Goal: Task Accomplishment & Management: Manage account settings

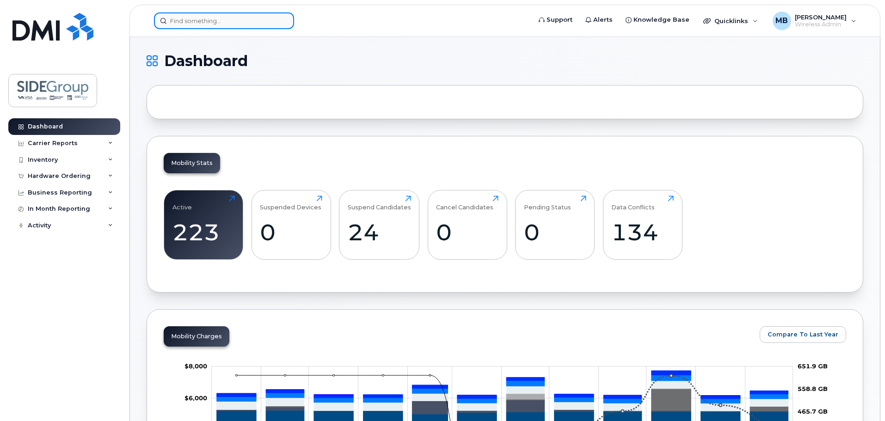
click at [182, 18] on input at bounding box center [224, 20] width 140 height 17
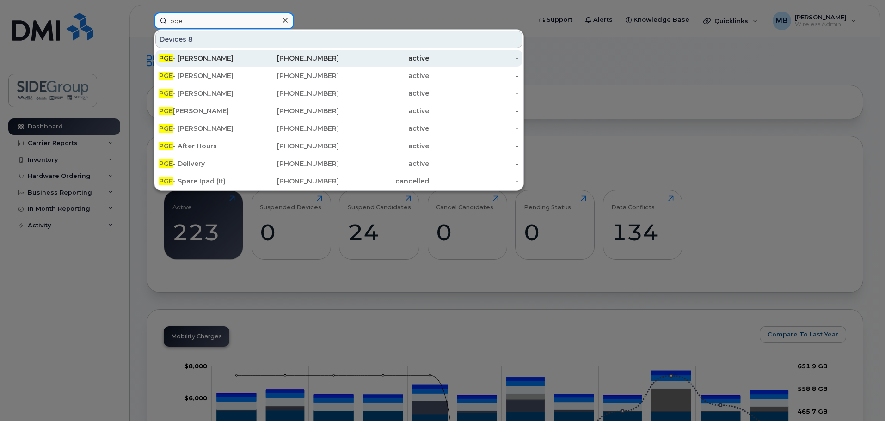
type input "pge"
click at [230, 57] on div "PGE - Derrick Remington" at bounding box center [204, 58] width 90 height 9
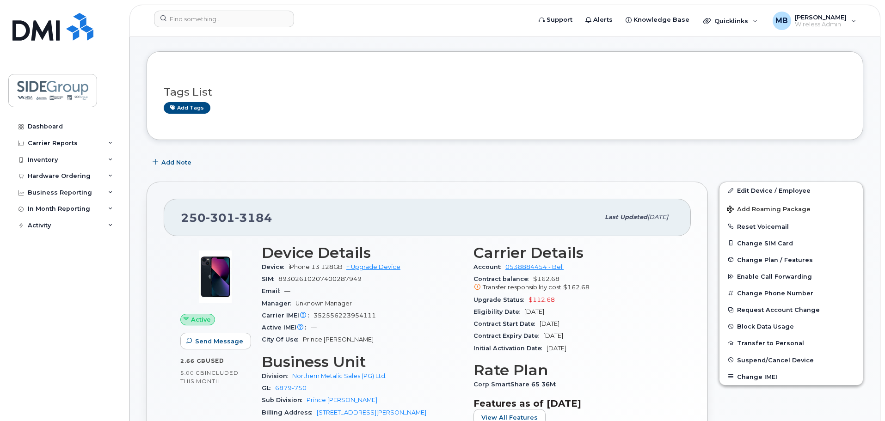
scroll to position [92, 0]
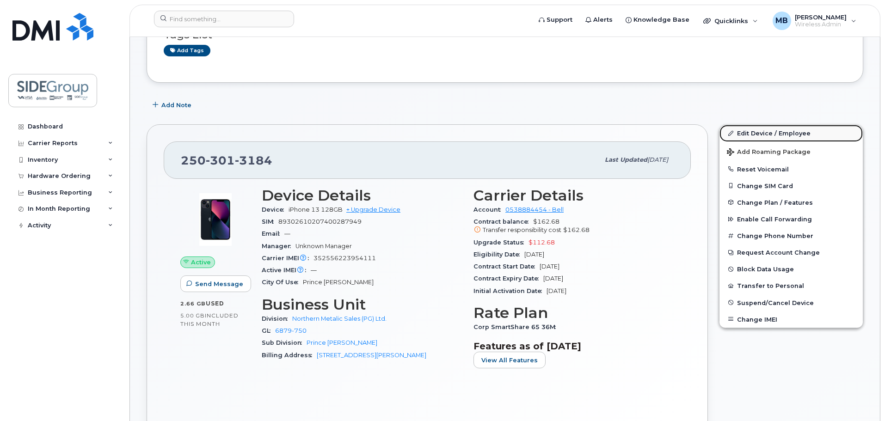
click at [758, 135] on link "Edit Device / Employee" at bounding box center [790, 133] width 143 height 17
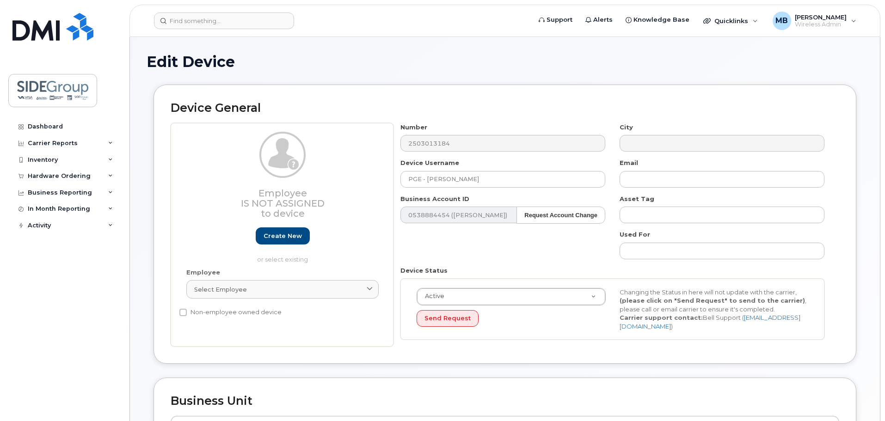
select select "1492499"
select select "34656656"
select select "1485013"
select select "1492501"
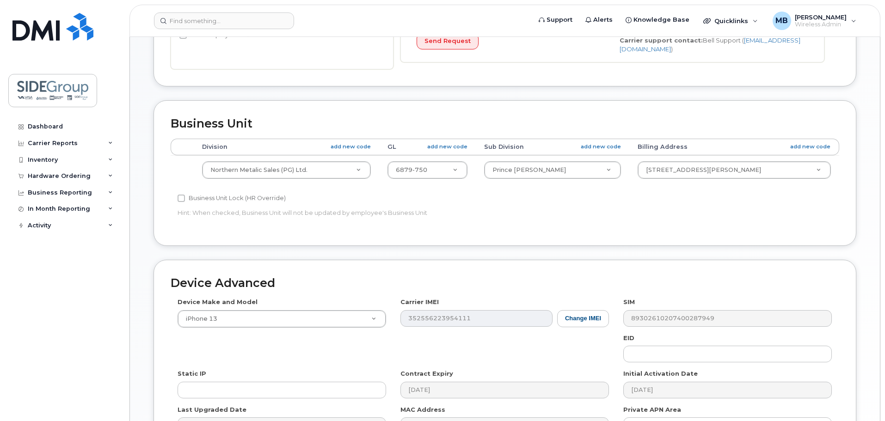
scroll to position [388, 0]
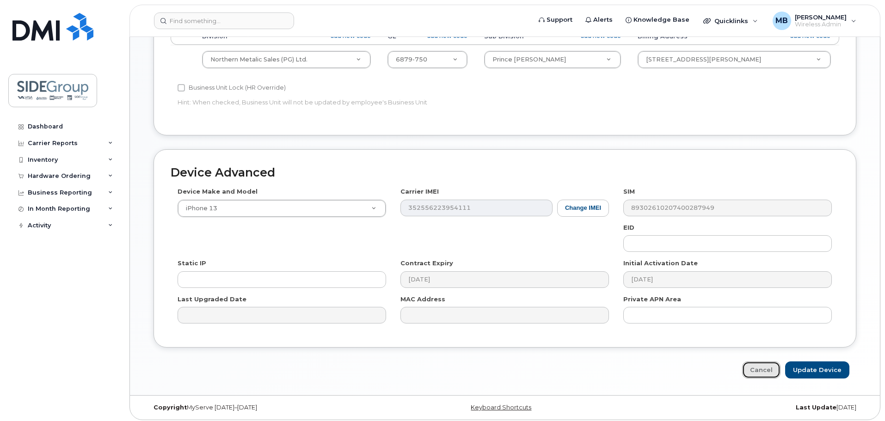
click at [765, 364] on link "Cancel" at bounding box center [761, 369] width 38 height 17
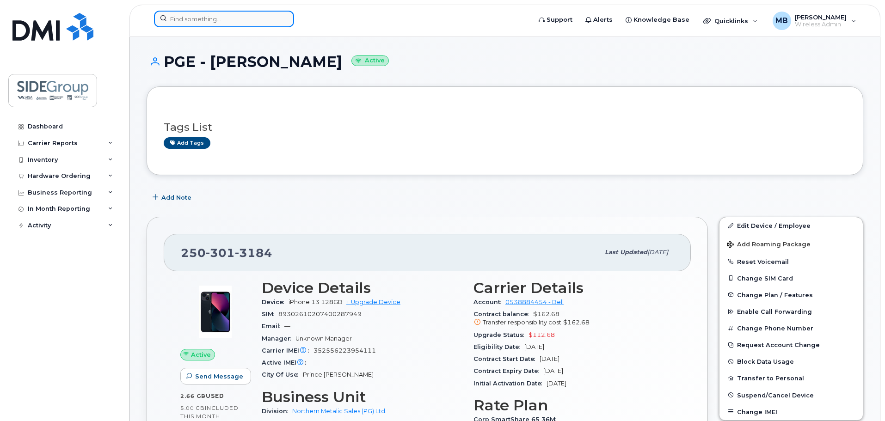
click at [188, 18] on input at bounding box center [224, 19] width 140 height 17
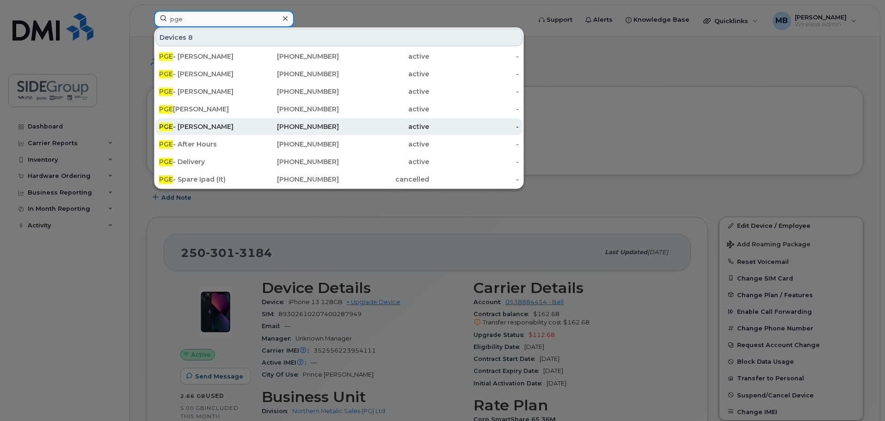
type input "pge"
click at [197, 124] on div "PGE - Jason Rustad" at bounding box center [204, 126] width 90 height 9
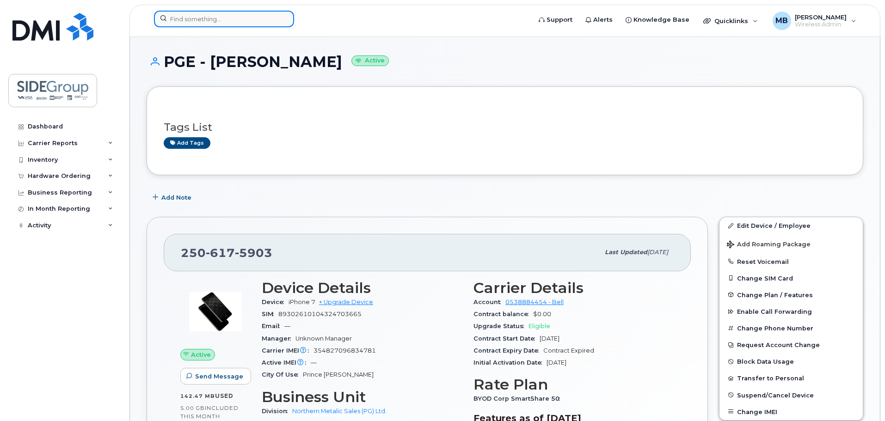
click at [214, 16] on input at bounding box center [224, 19] width 140 height 17
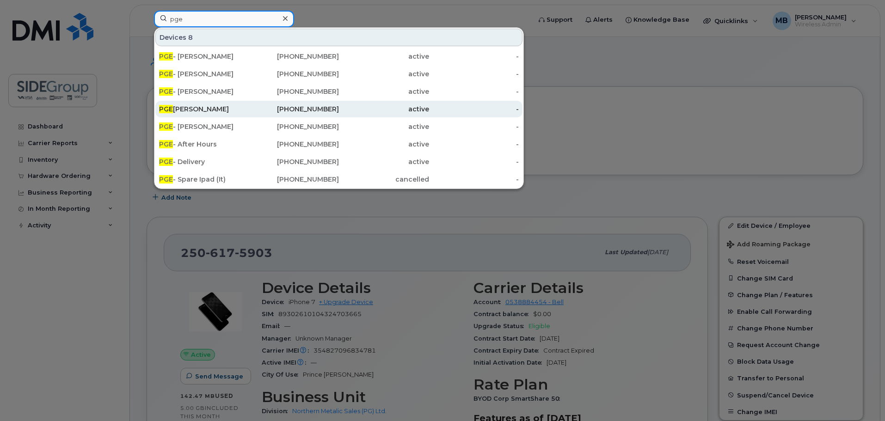
type input "pge"
click at [204, 105] on div "PGE Jason Riedel" at bounding box center [204, 108] width 90 height 9
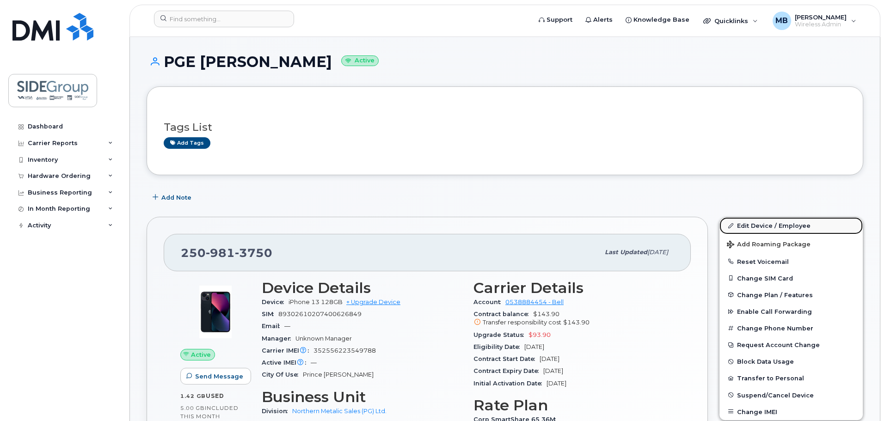
click at [790, 229] on link "Edit Device / Employee" at bounding box center [790, 225] width 143 height 17
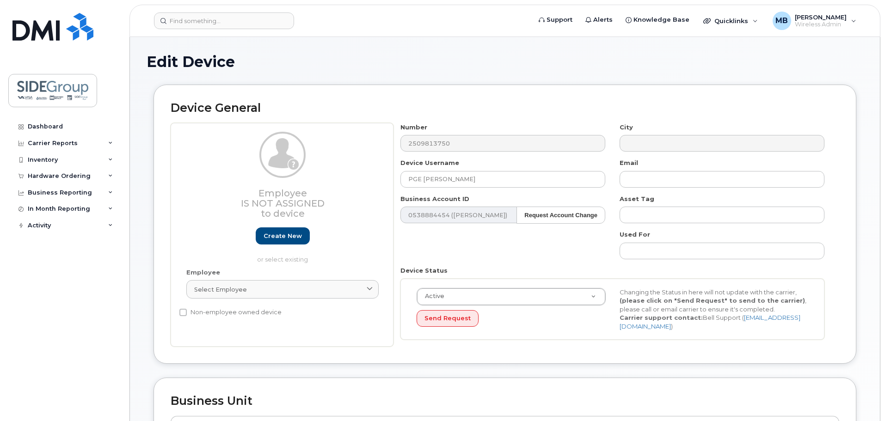
select select "1492499"
select select "34656656"
select select "1485013"
select select "1492501"
click at [423, 180] on input "PGE [PERSON_NAME]" at bounding box center [502, 179] width 205 height 17
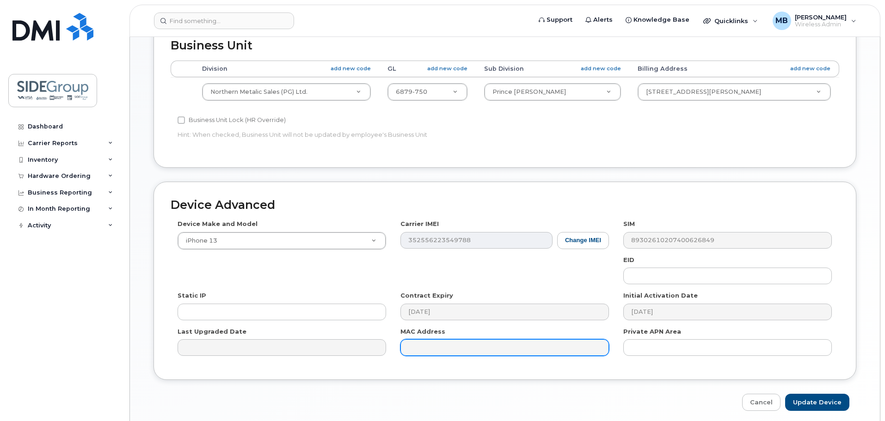
scroll to position [388, 0]
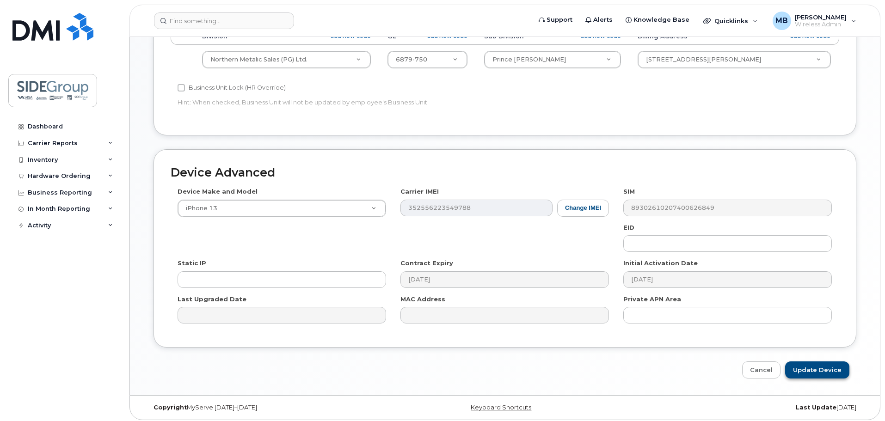
type input "PGE - [PERSON_NAME]"
click at [825, 367] on input "Update Device" at bounding box center [817, 369] width 64 height 17
type input "Saving..."
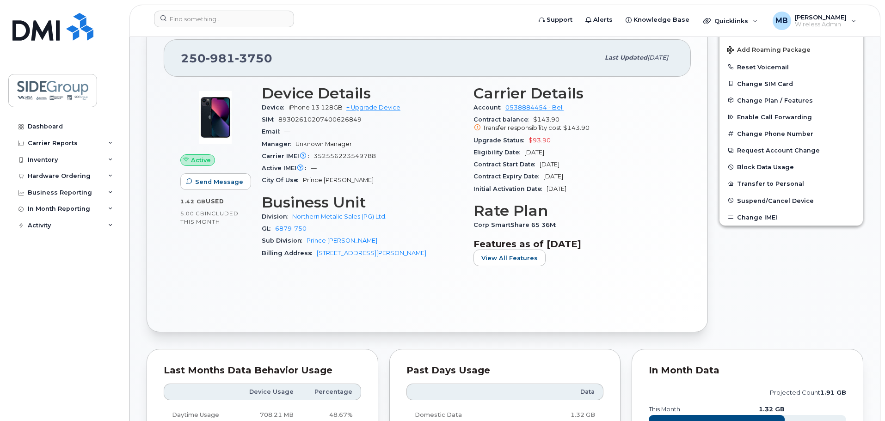
scroll to position [139, 0]
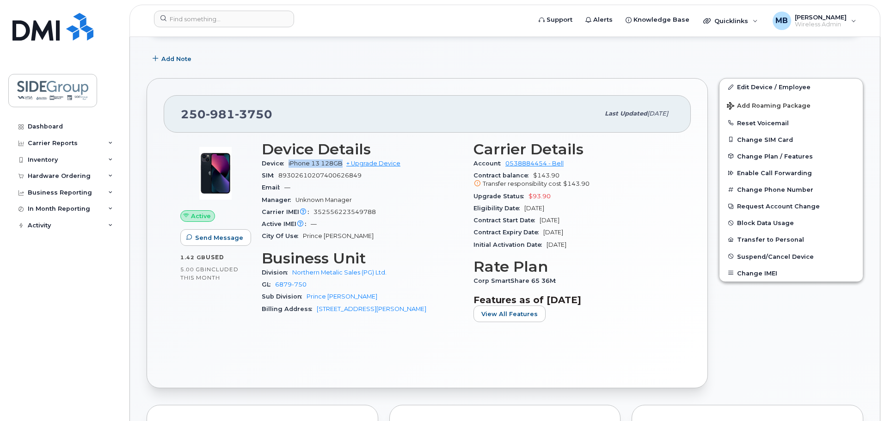
drag, startPoint x: 289, startPoint y: 162, endPoint x: 341, endPoint y: 162, distance: 51.8
click at [341, 162] on span "iPhone 13 128GB" at bounding box center [315, 163] width 54 height 7
click at [412, 201] on div "Manager Unknown Manager" at bounding box center [362, 200] width 201 height 12
drag, startPoint x: 314, startPoint y: 210, endPoint x: 375, endPoint y: 209, distance: 61.0
click at [375, 209] on div "Carrier IMEI Carrier IMEI is reported during the last billing cycle or change o…" at bounding box center [362, 212] width 201 height 12
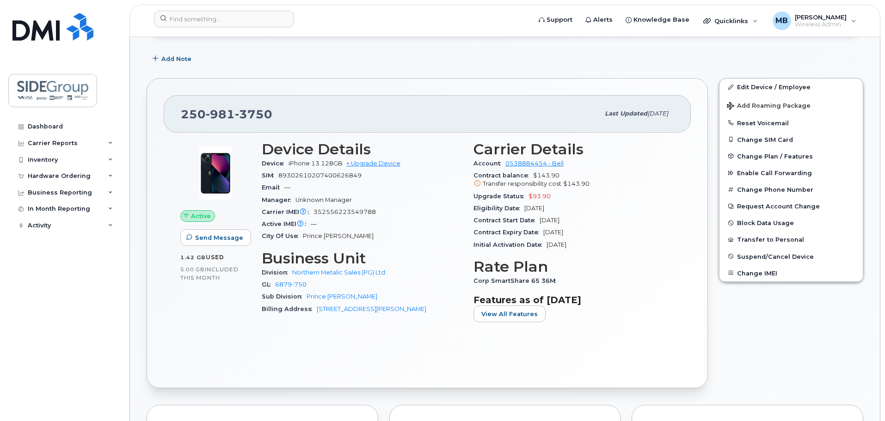
click at [411, 227] on div "Active IMEI Active IMEI is refreshed daily with a delay of up to 48 hours follo…" at bounding box center [362, 224] width 201 height 12
drag, startPoint x: 473, startPoint y: 219, endPoint x: 505, endPoint y: 220, distance: 31.9
click at [505, 220] on span "Contract Start Date" at bounding box center [506, 220] width 66 height 7
click at [669, 174] on div "Contract balance $143.90 Transfer responsibility cost $143.90" at bounding box center [573, 180] width 201 height 21
drag, startPoint x: 474, startPoint y: 195, endPoint x: 569, endPoint y: 196, distance: 94.8
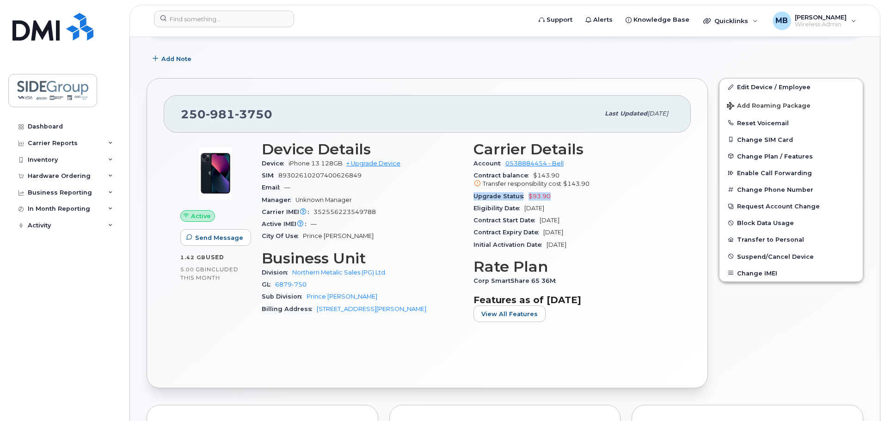
click at [569, 196] on div "Upgrade Status $93.90" at bounding box center [573, 196] width 201 height 12
click at [575, 196] on div "Upgrade Status $93.90" at bounding box center [573, 196] width 201 height 12
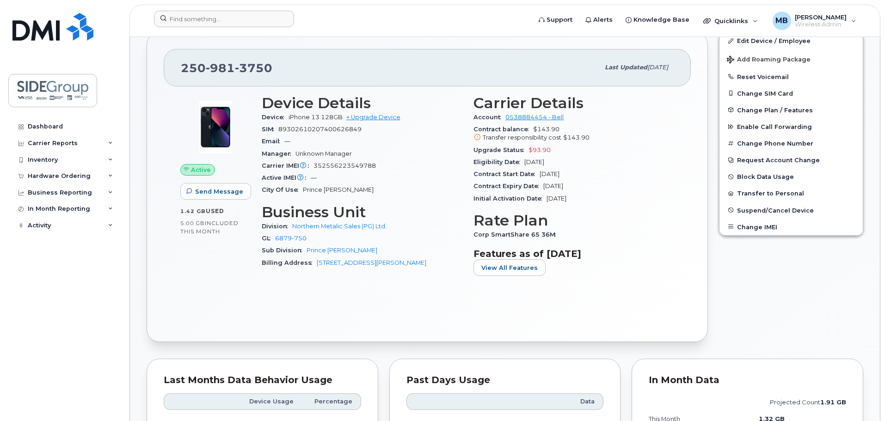
click at [191, 28] on div at bounding box center [339, 21] width 385 height 20
click at [194, 21] on input at bounding box center [224, 19] width 140 height 17
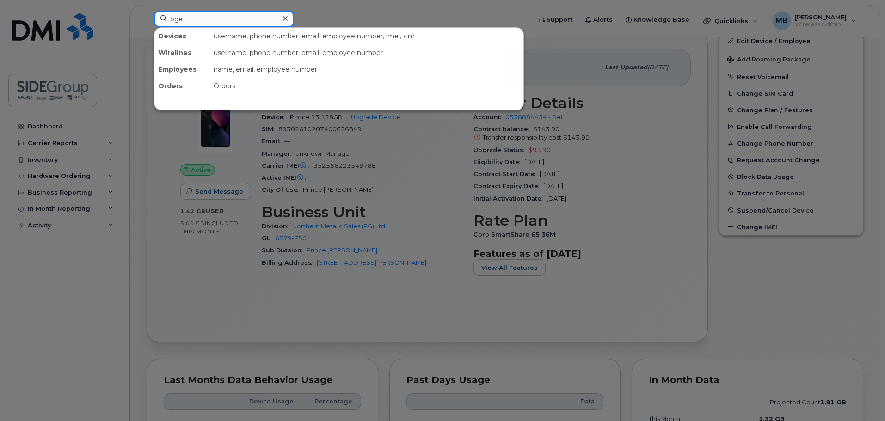
type input "pge"
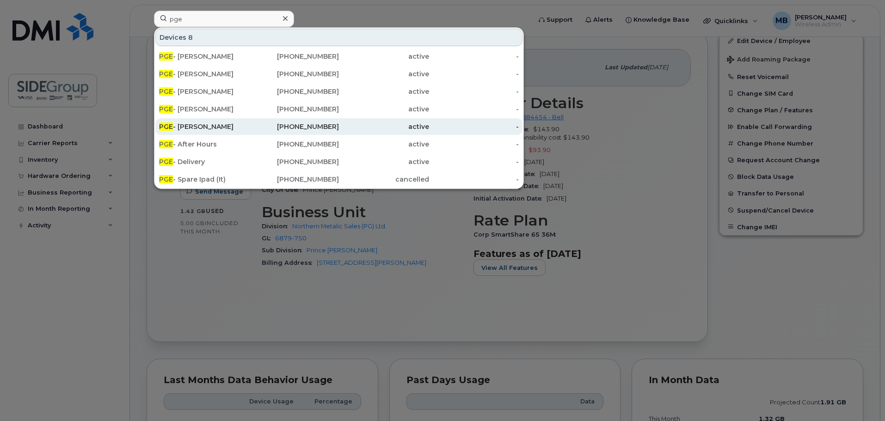
click at [199, 128] on div "PGE - Jason Rustad" at bounding box center [204, 126] width 90 height 9
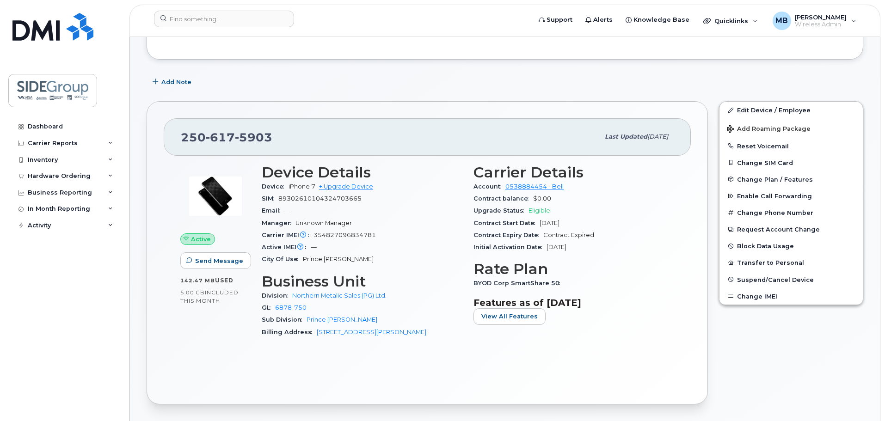
scroll to position [139, 0]
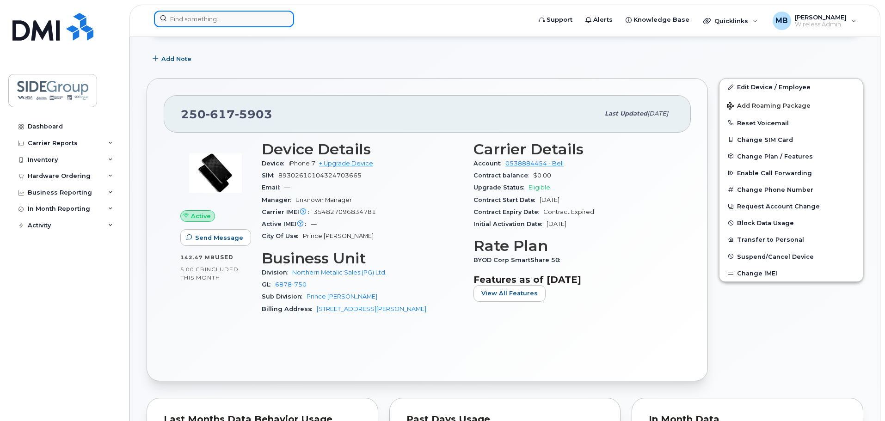
click at [202, 20] on input at bounding box center [224, 19] width 140 height 17
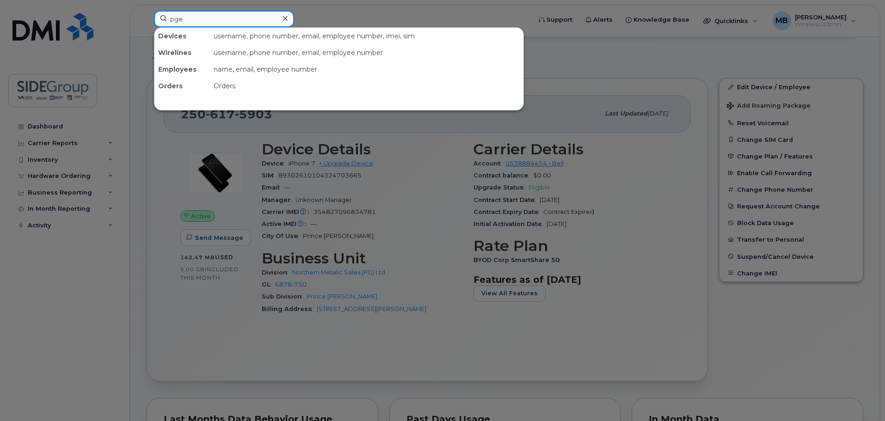
type input "pge"
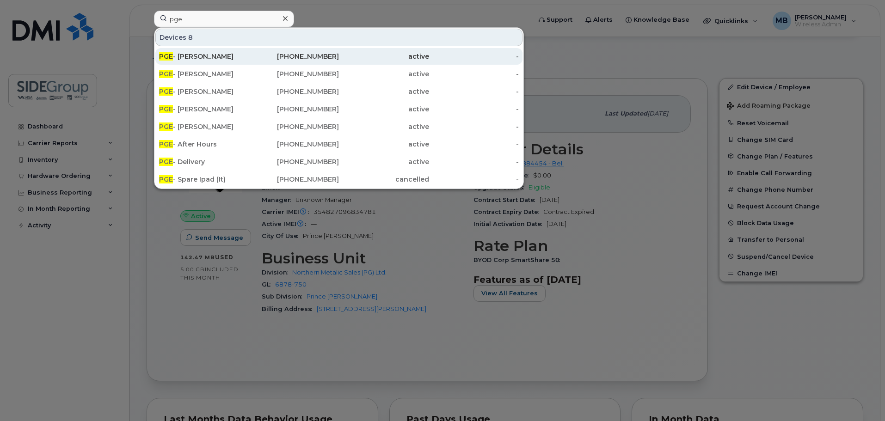
click at [205, 52] on div "PGE - Derrick Remington" at bounding box center [204, 56] width 90 height 9
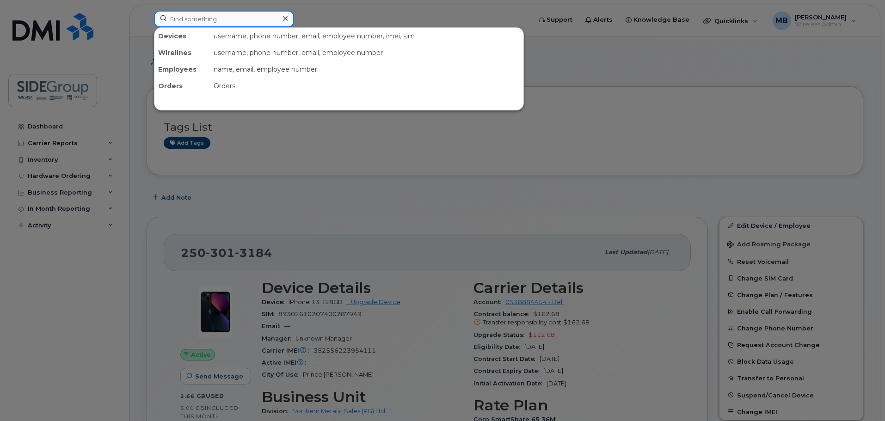
click at [181, 23] on input at bounding box center [224, 19] width 140 height 17
type input "pge"
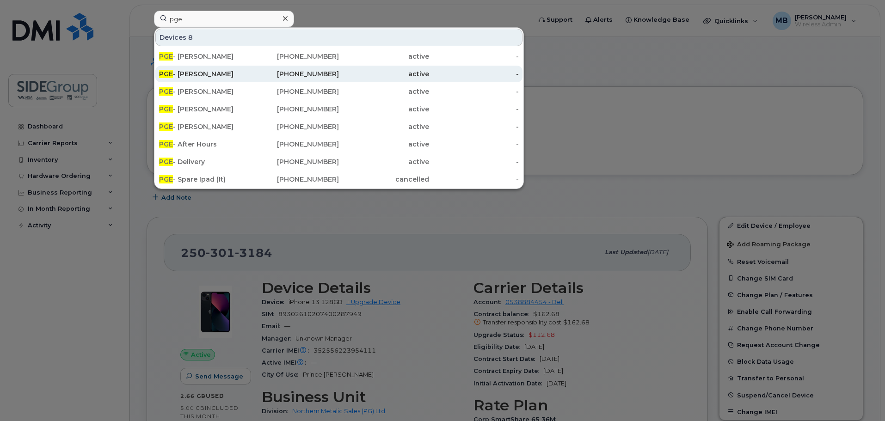
click at [203, 74] on div "PGE - Devon Jones" at bounding box center [204, 73] width 90 height 9
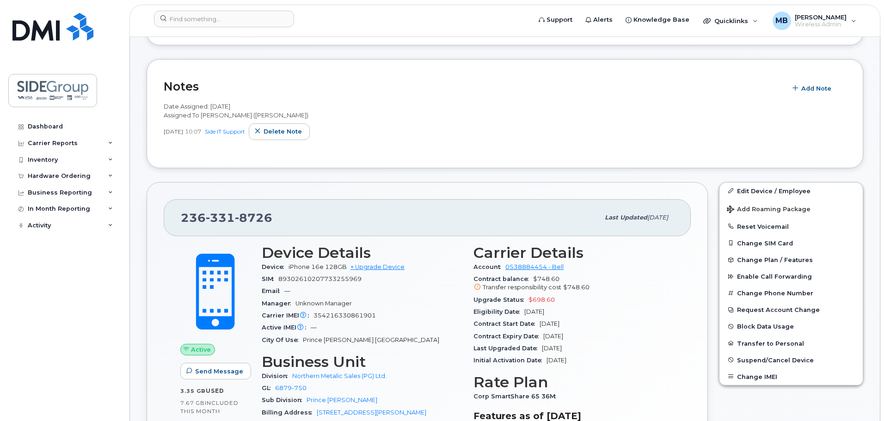
scroll to position [139, 0]
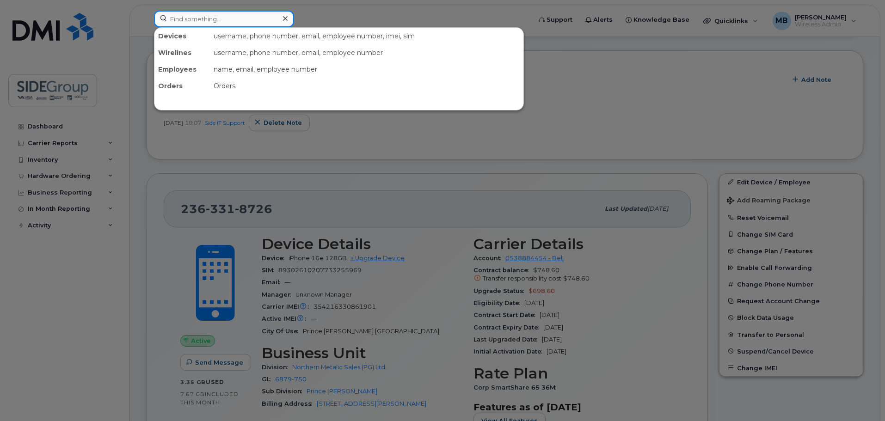
click at [223, 21] on input at bounding box center [224, 19] width 140 height 17
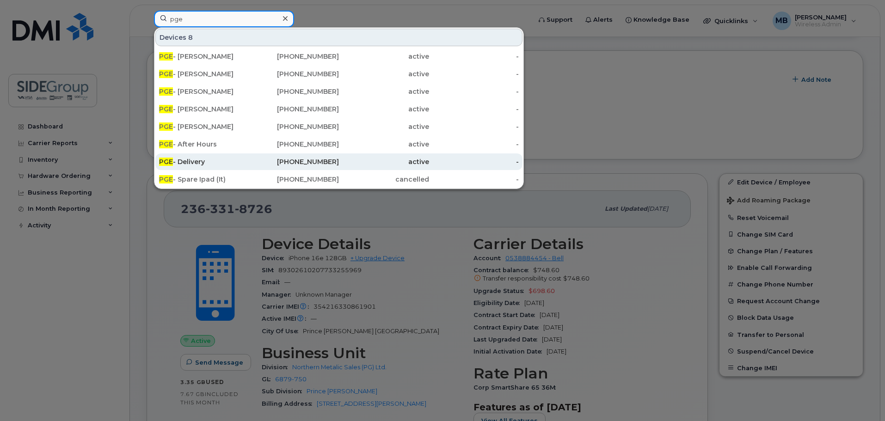
type input "pge"
click at [199, 160] on div "PGE - Delivery" at bounding box center [204, 161] width 90 height 9
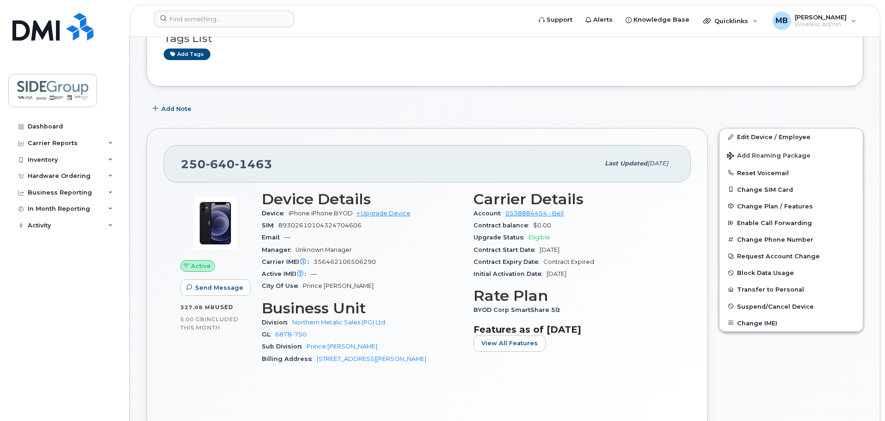
scroll to position [92, 0]
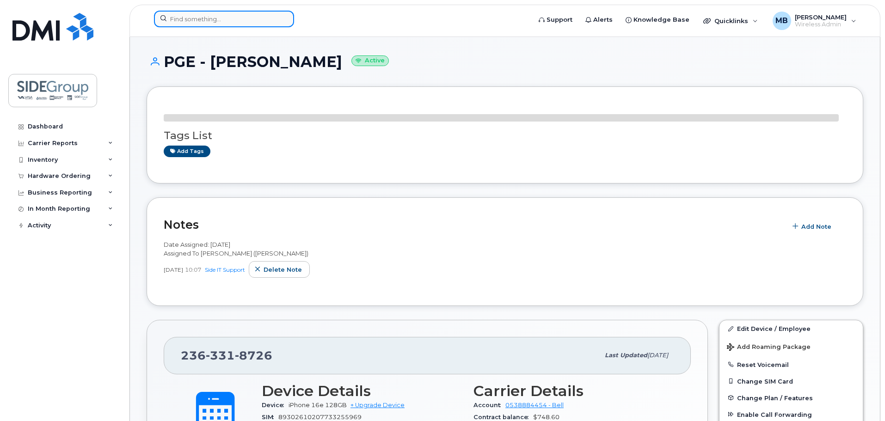
click at [248, 23] on input at bounding box center [224, 19] width 140 height 17
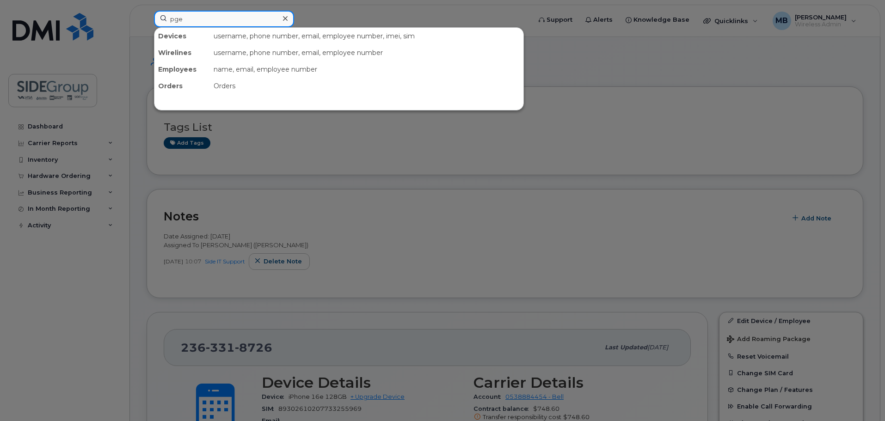
type input "pge"
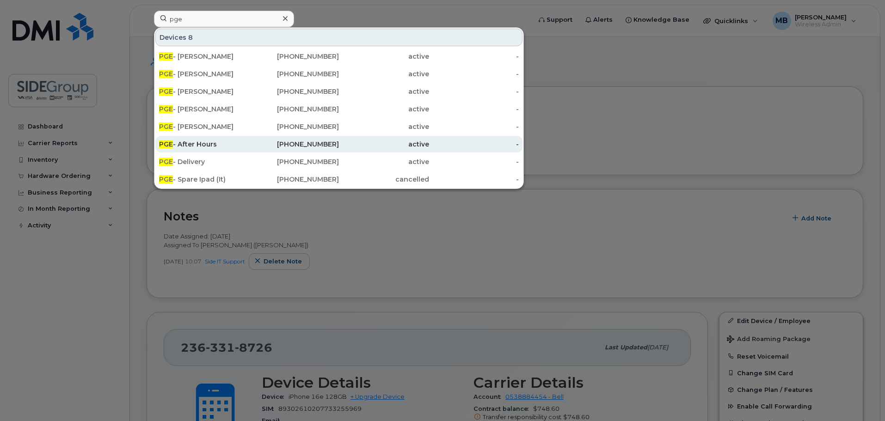
click at [222, 144] on div "PGE - After Hours" at bounding box center [204, 144] width 90 height 9
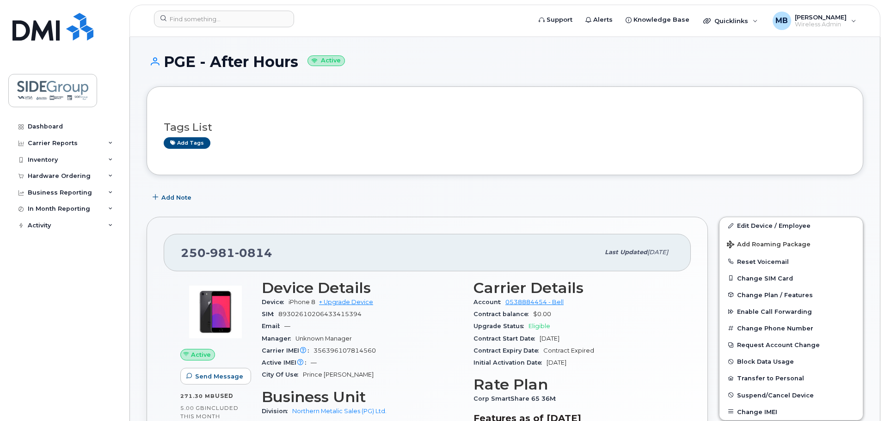
scroll to position [46, 0]
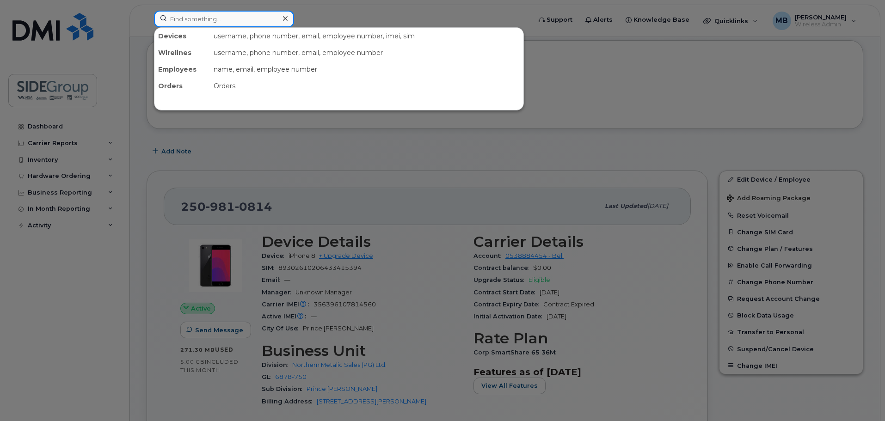
click at [180, 20] on input at bounding box center [224, 19] width 140 height 17
type input "pge"
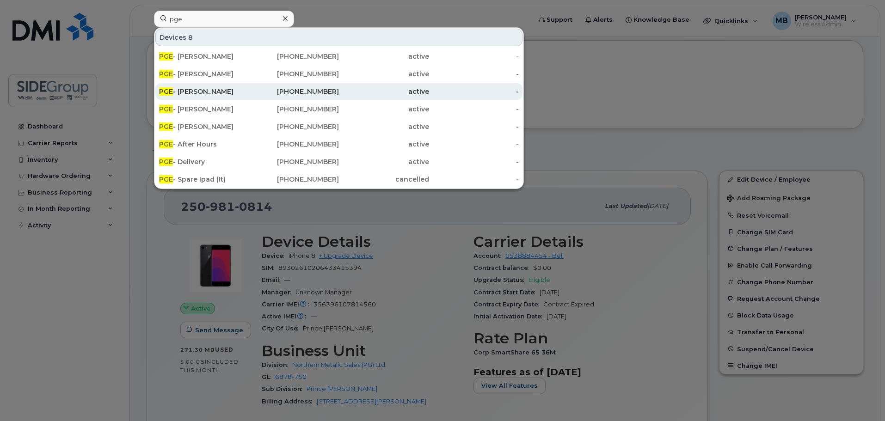
click at [212, 91] on div "PGE - Victor Mobley" at bounding box center [204, 91] width 90 height 9
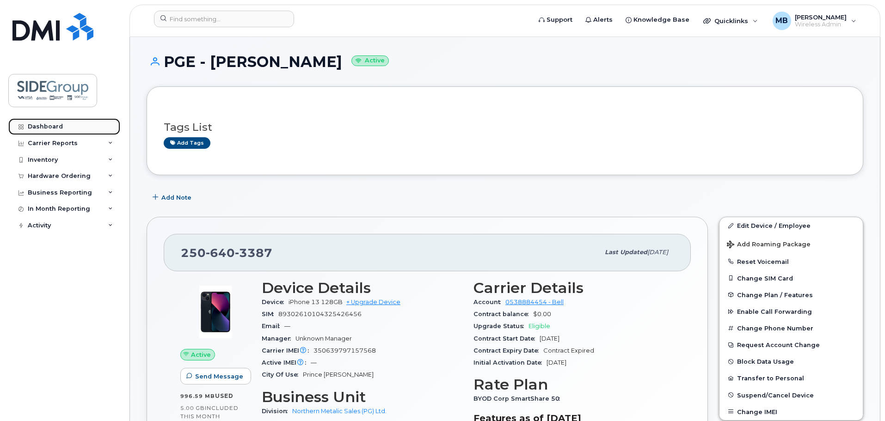
click at [39, 130] on link "Dashboard" at bounding box center [64, 126] width 112 height 17
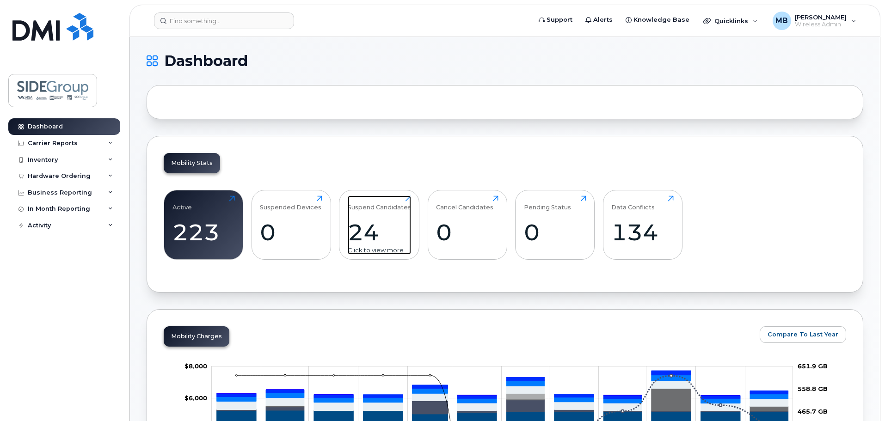
click at [374, 235] on div "24" at bounding box center [379, 232] width 63 height 27
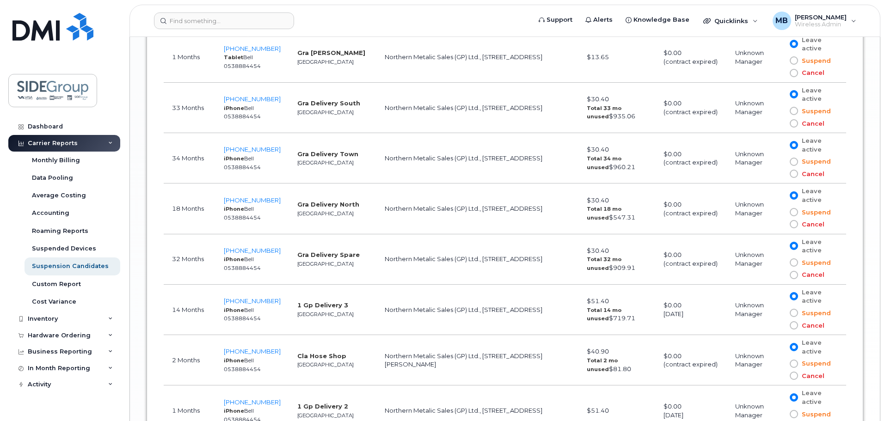
scroll to position [1407, 0]
